Goal: Task Accomplishment & Management: Complete application form

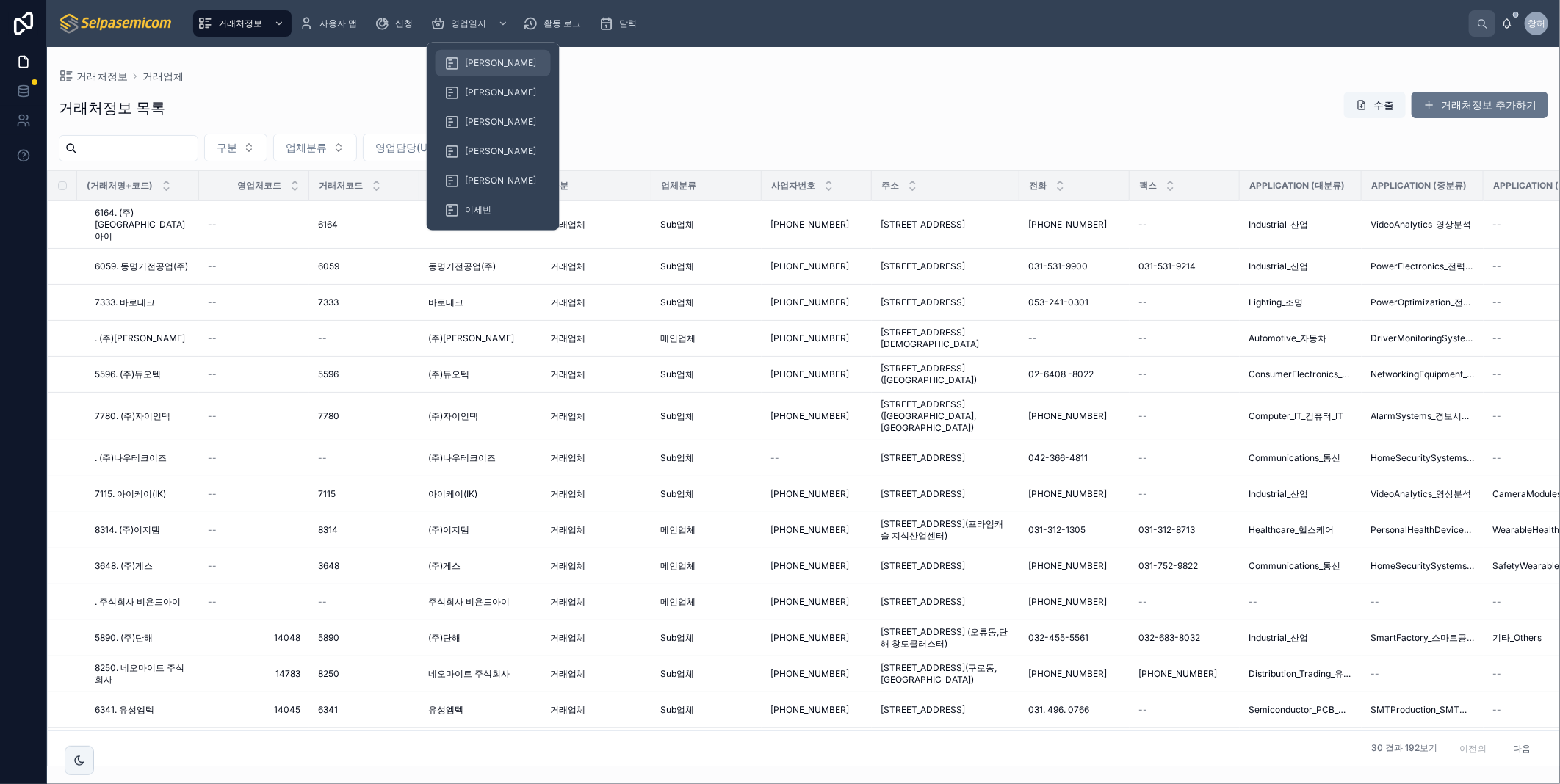
click at [470, 57] on span "[PERSON_NAME]" at bounding box center [500, 63] width 71 height 12
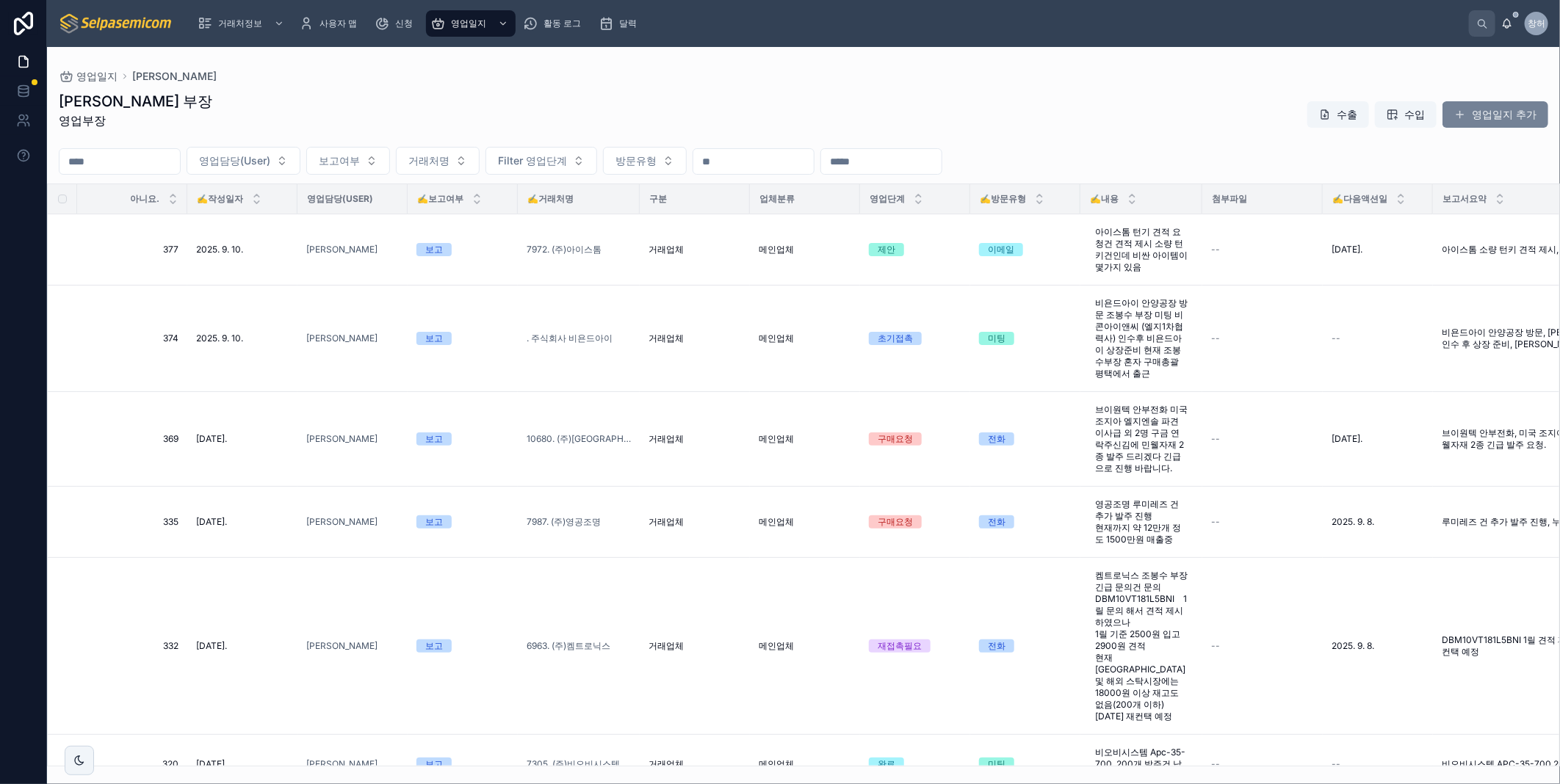
click at [1487, 121] on font "영업일지 추가" at bounding box center [1503, 115] width 65 height 14
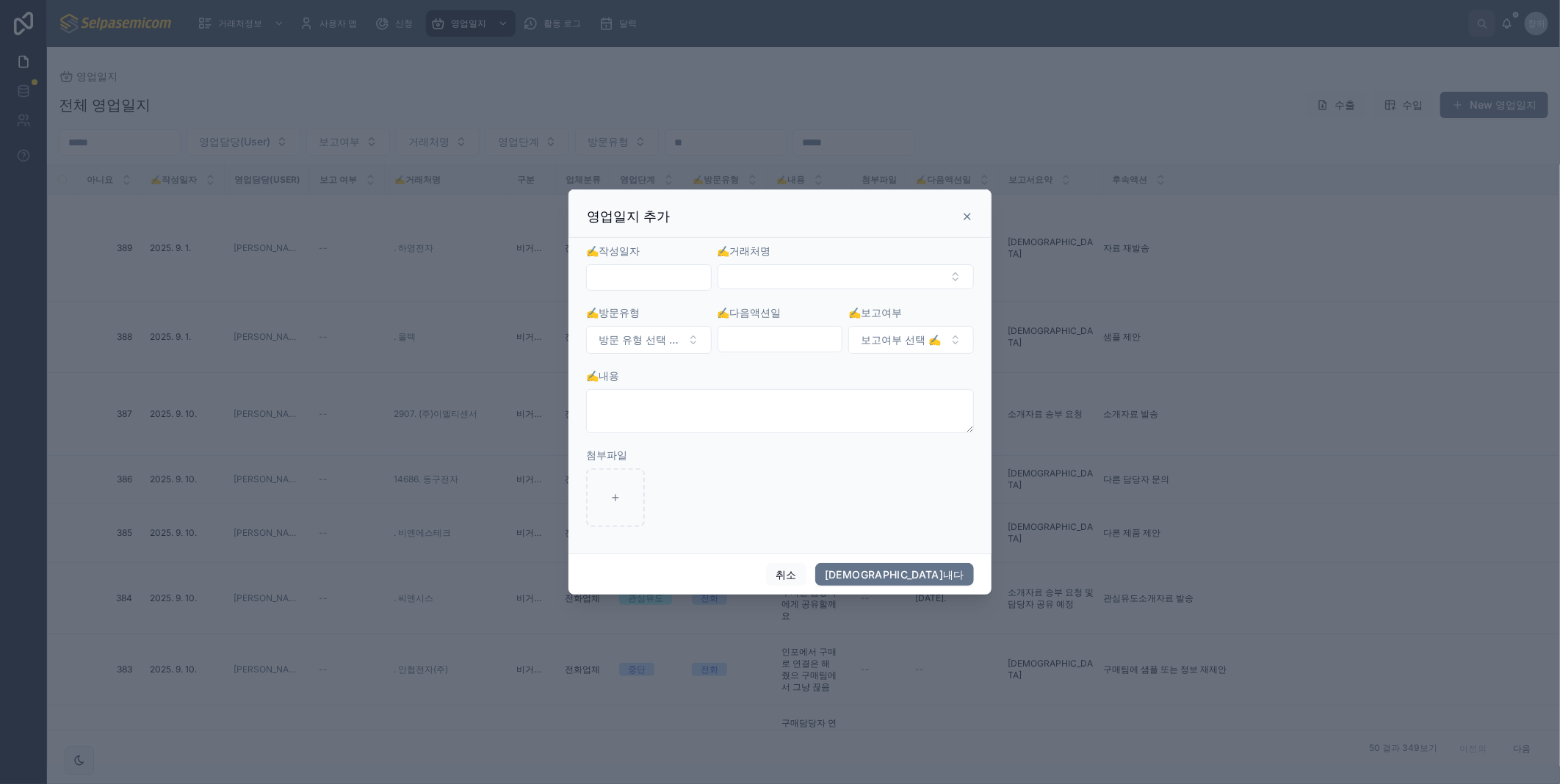
click at [674, 282] on input "text" at bounding box center [649, 277] width 124 height 21
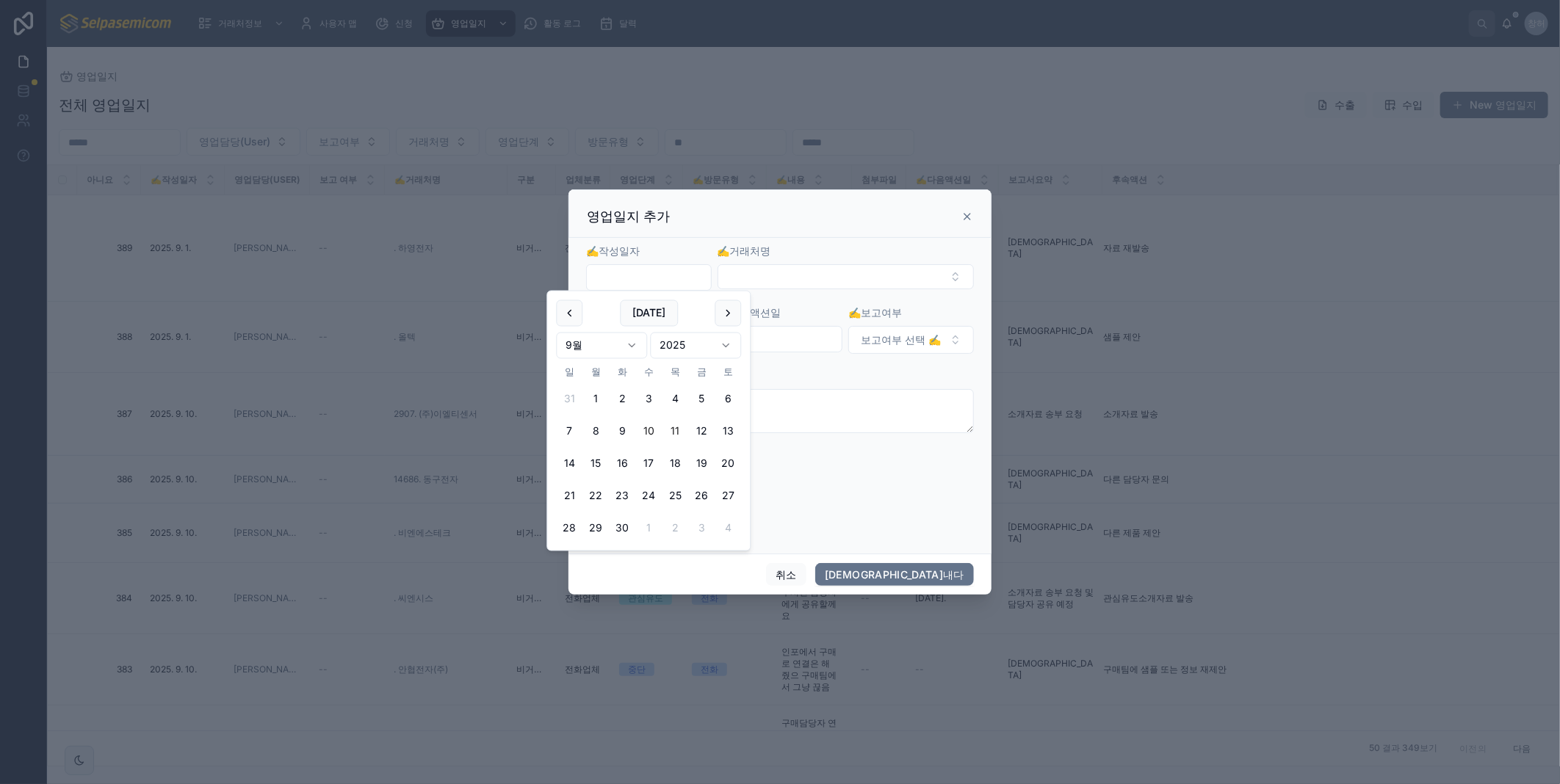
click at [675, 431] on button "11" at bounding box center [675, 431] width 26 height 26
type input "**********"
click at [788, 282] on button "선택 버튼" at bounding box center [846, 277] width 257 height 25
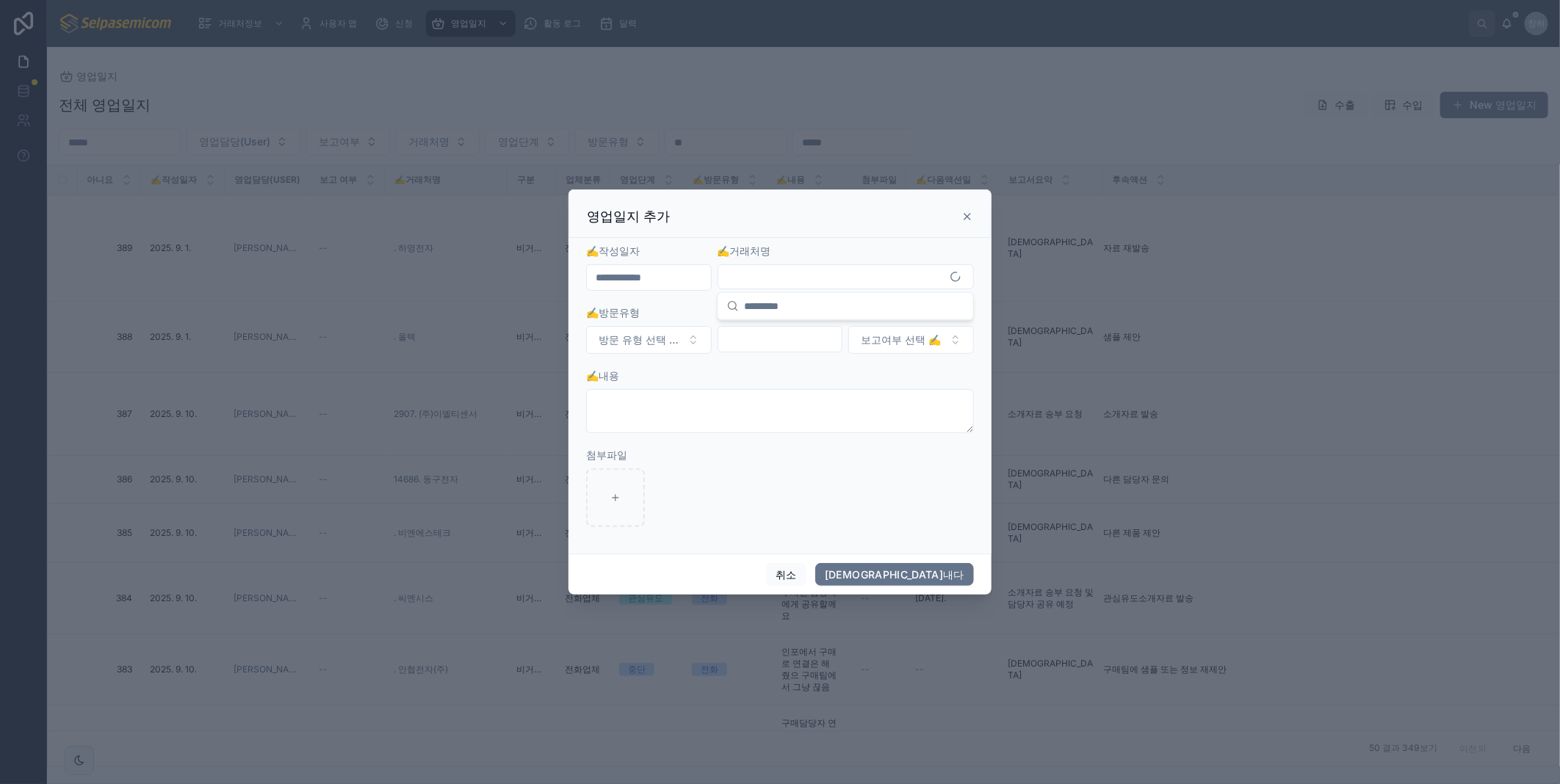
drag, startPoint x: 775, startPoint y: 314, endPoint x: 773, endPoint y: 296, distance: 18.1
click at [771, 309] on input "text" at bounding box center [854, 306] width 220 height 26
type input "**"
click at [788, 329] on span "8632. 주식회사 위츠" at bounding box center [775, 335] width 97 height 14
click at [677, 347] on span "방문 유형 선택 ✍️" at bounding box center [640, 341] width 83 height 14
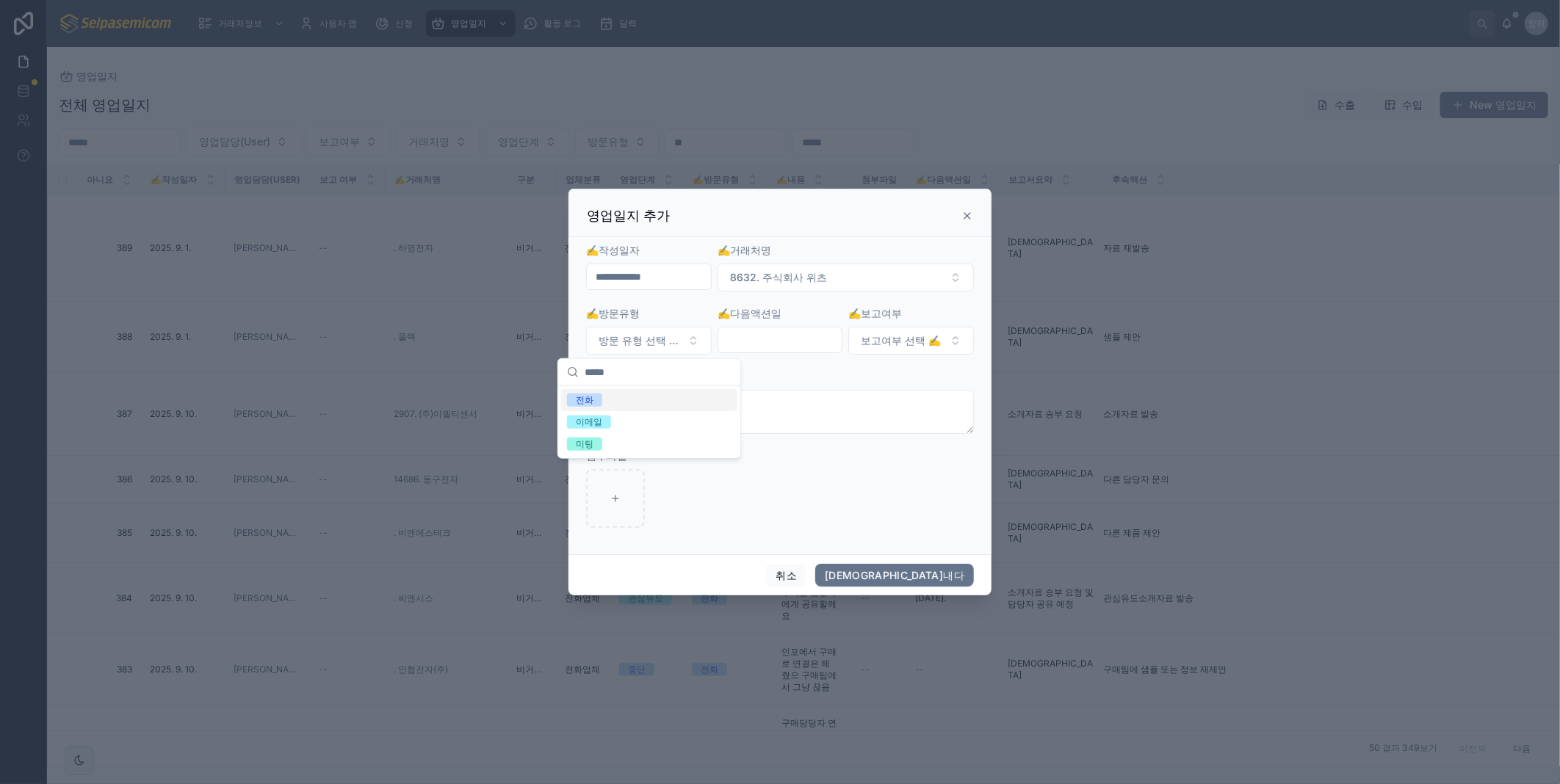
click at [622, 398] on div "전화" at bounding box center [649, 400] width 176 height 22
click at [791, 339] on input "text" at bounding box center [780, 340] width 124 height 21
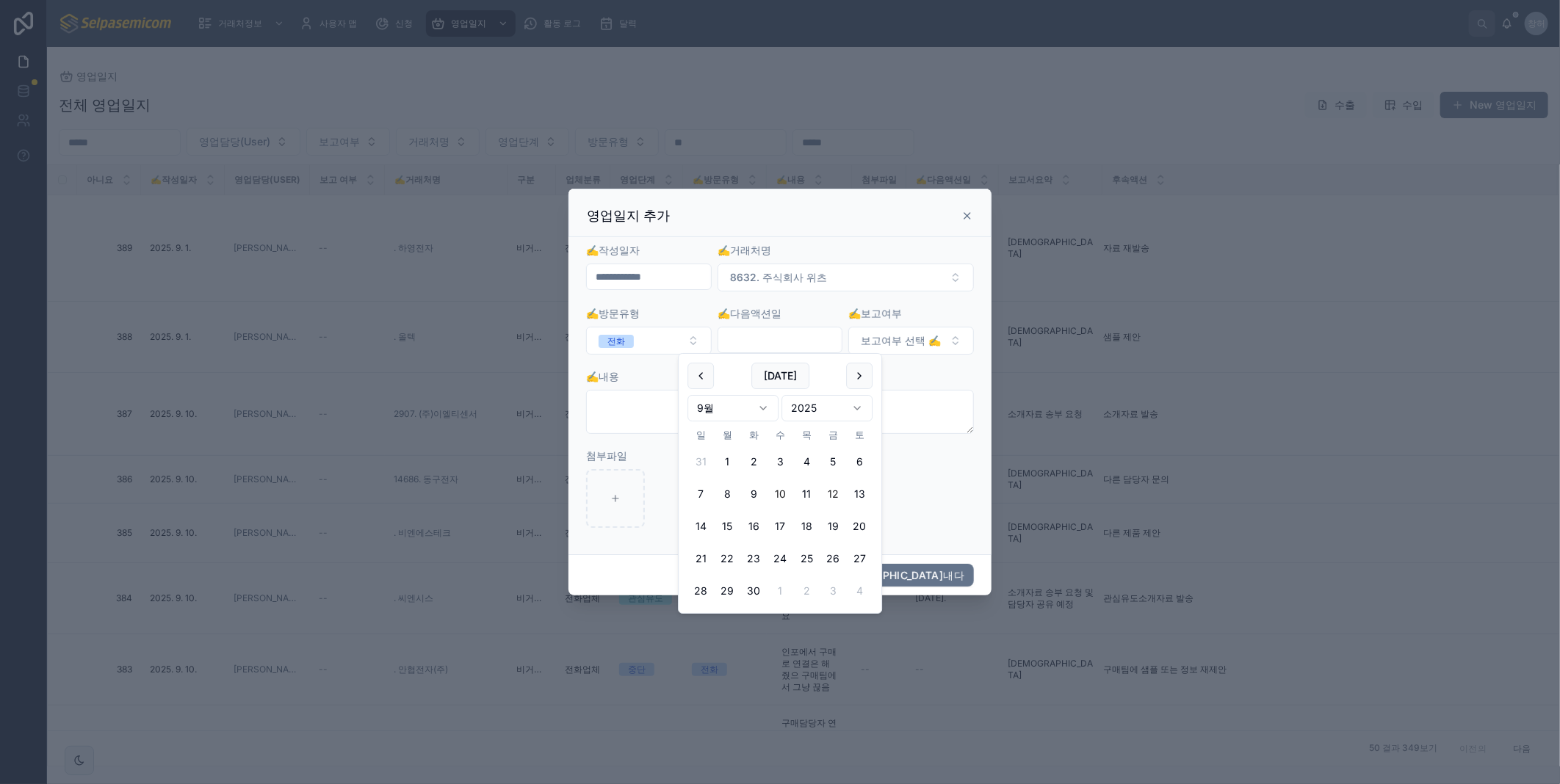
click at [830, 497] on button "12" at bounding box center [832, 493] width 26 height 26
type input "**********"
click at [954, 343] on button "보고여부 선택 ✍️" at bounding box center [911, 340] width 126 height 28
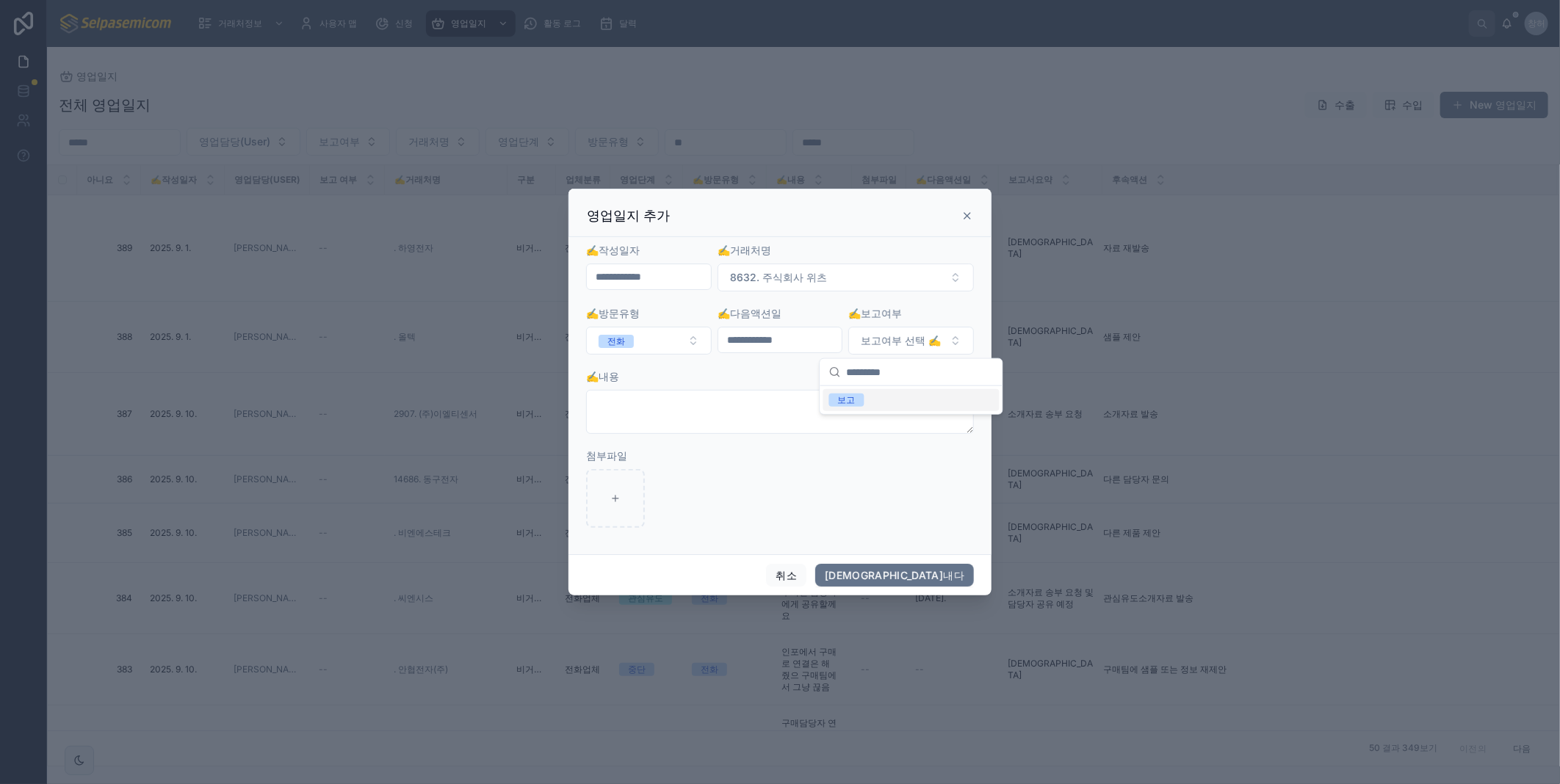
click at [847, 402] on div "보고" at bounding box center [847, 400] width 18 height 13
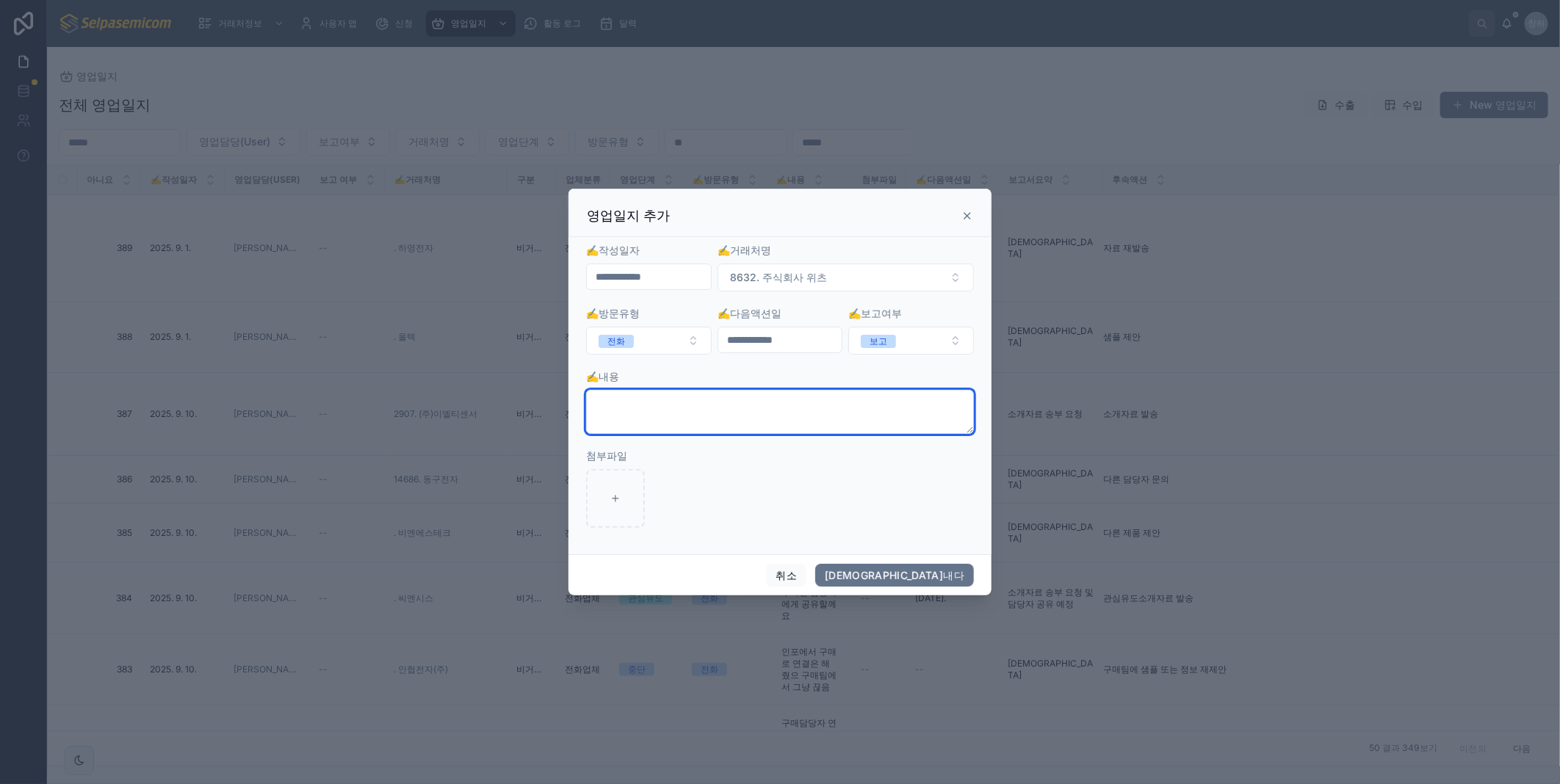
drag, startPoint x: 668, startPoint y: 422, endPoint x: 664, endPoint y: 414, distance: 8.9
click at [665, 421] on textarea at bounding box center [780, 412] width 388 height 44
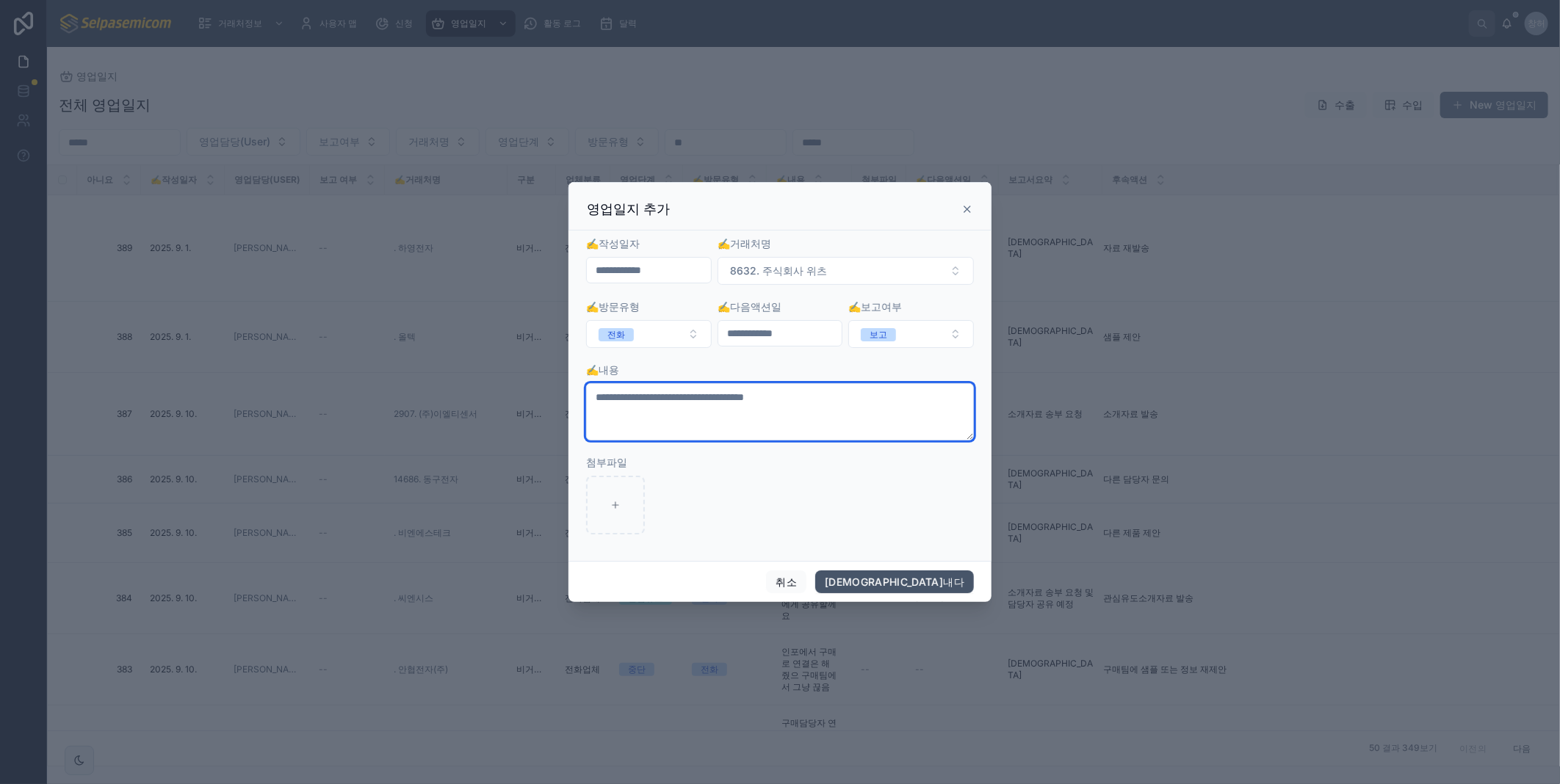
type textarea "**********"
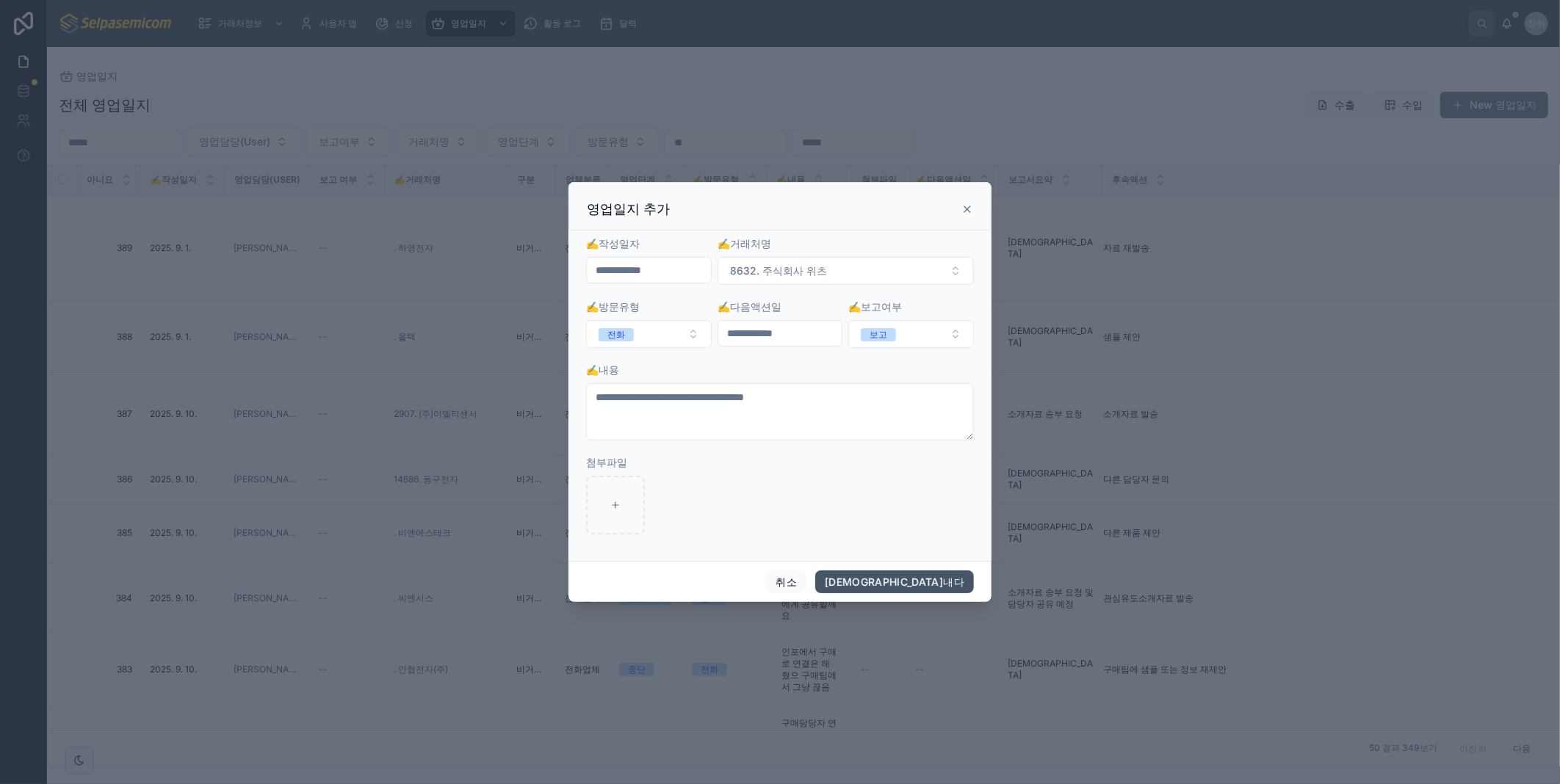
click at [956, 577] on button "[DEMOGRAPHIC_DATA]내다" at bounding box center [894, 582] width 159 height 23
